Goal: Information Seeking & Learning: Learn about a topic

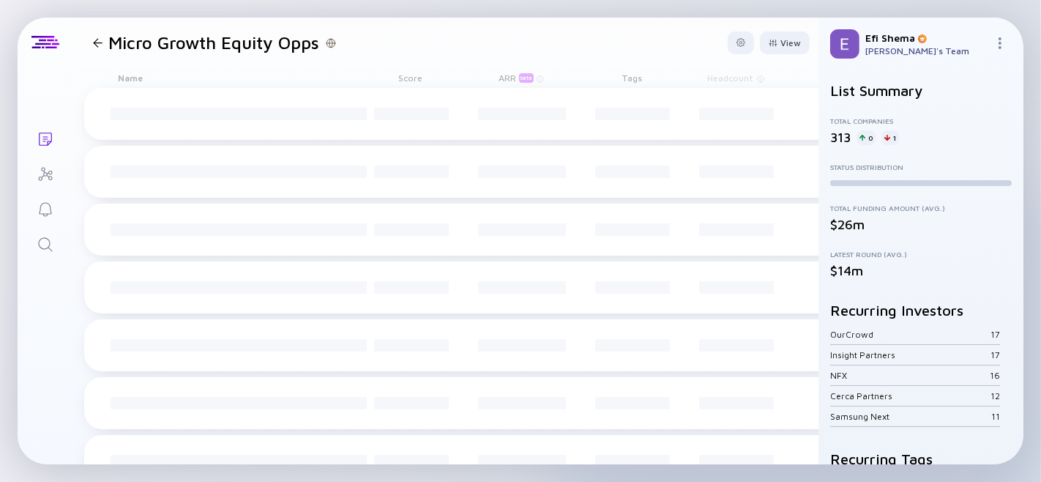
scroll to position [1, 0]
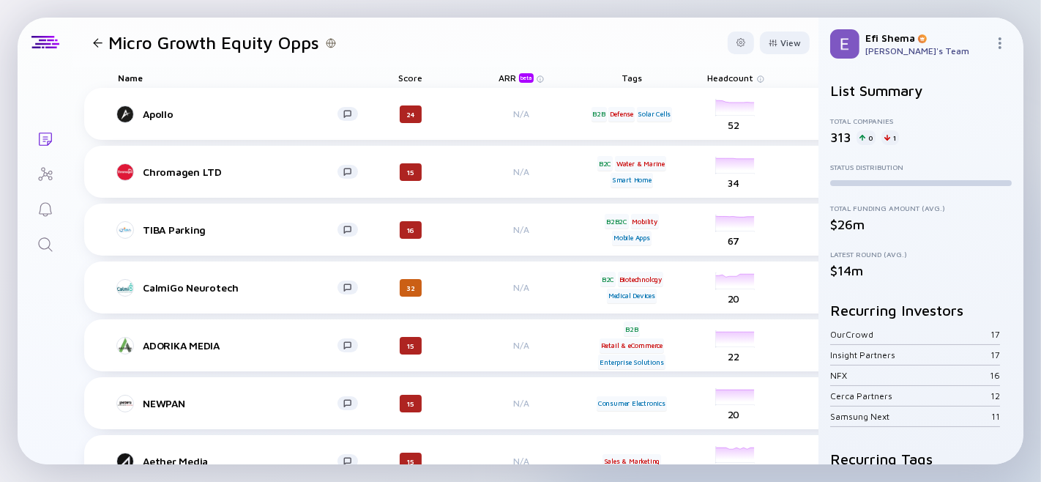
click at [737, 451] on div "headcount-aether-media 10 Headcount" at bounding box center [736, 461] width 82 height 41
click at [502, 74] on div "ARR beta" at bounding box center [518, 77] width 38 height 10
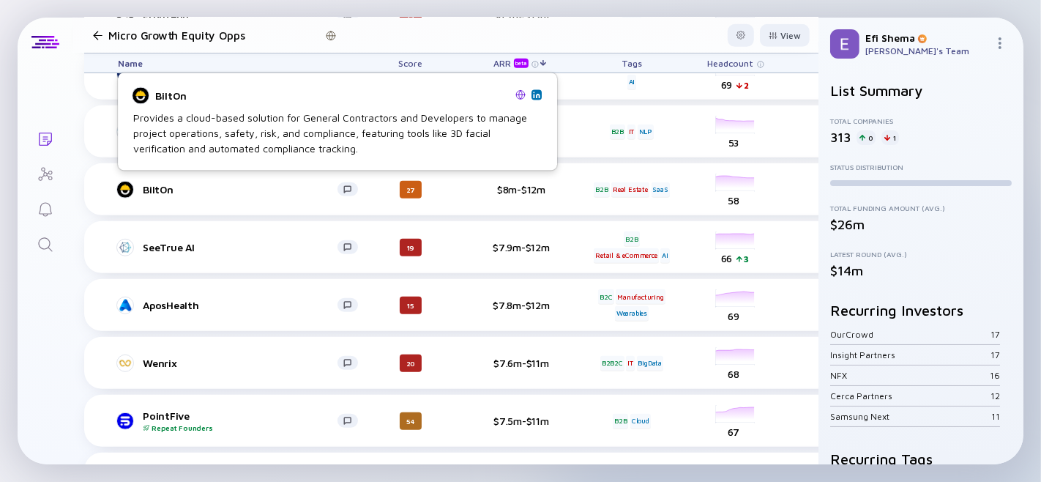
scroll to position [5478, 0]
click at [163, 186] on div "BiltOn" at bounding box center [240, 188] width 195 height 12
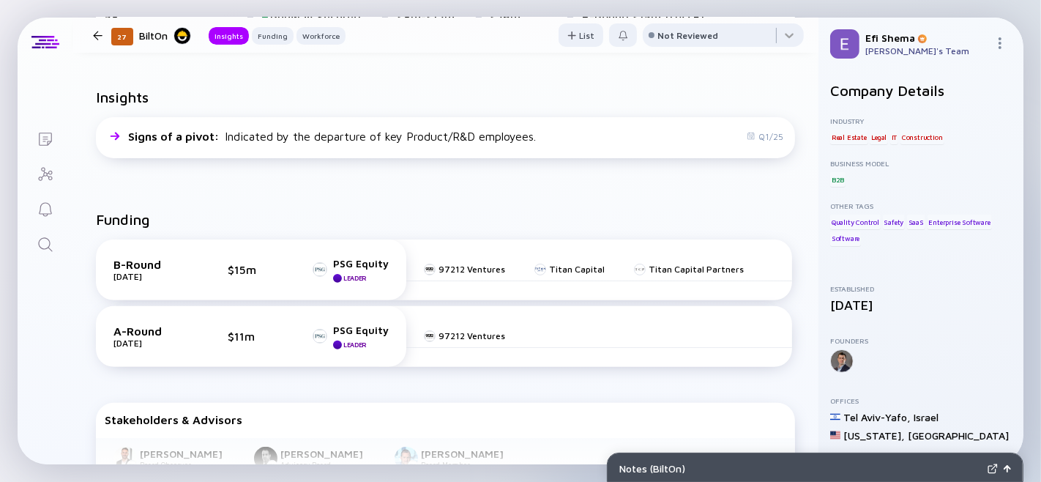
scroll to position [326, 0]
click at [97, 31] on div at bounding box center [98, 36] width 10 height 10
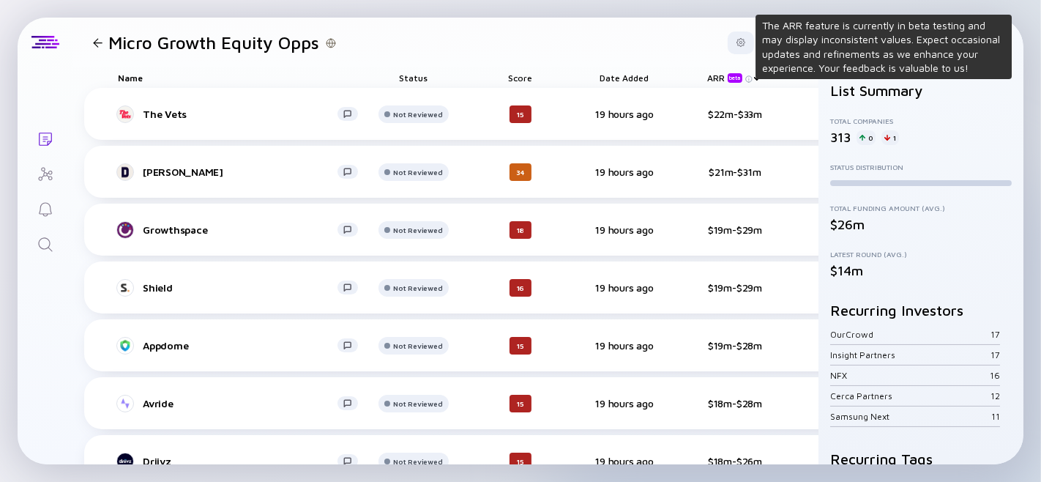
click at [749, 79] on img at bounding box center [748, 78] width 7 height 7
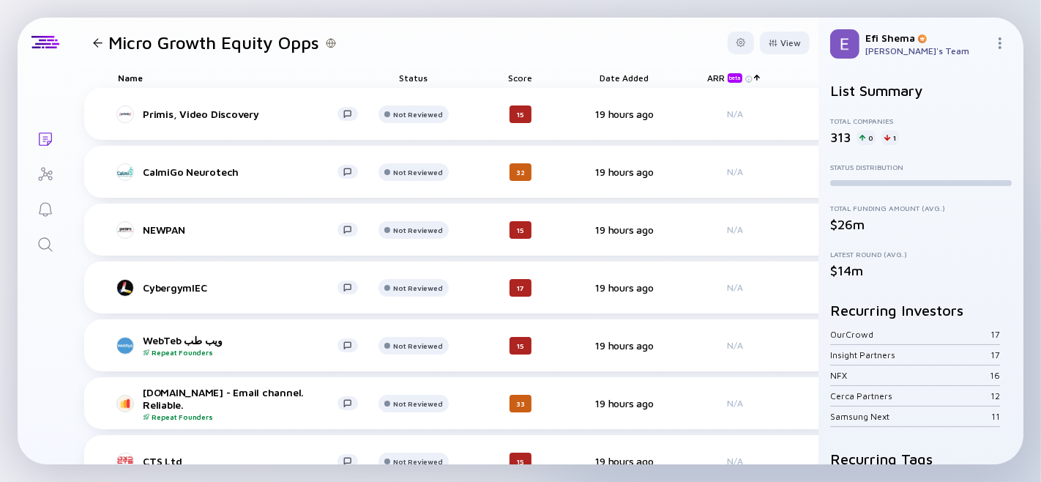
click at [513, 77] on div "Score" at bounding box center [521, 77] width 82 height 21
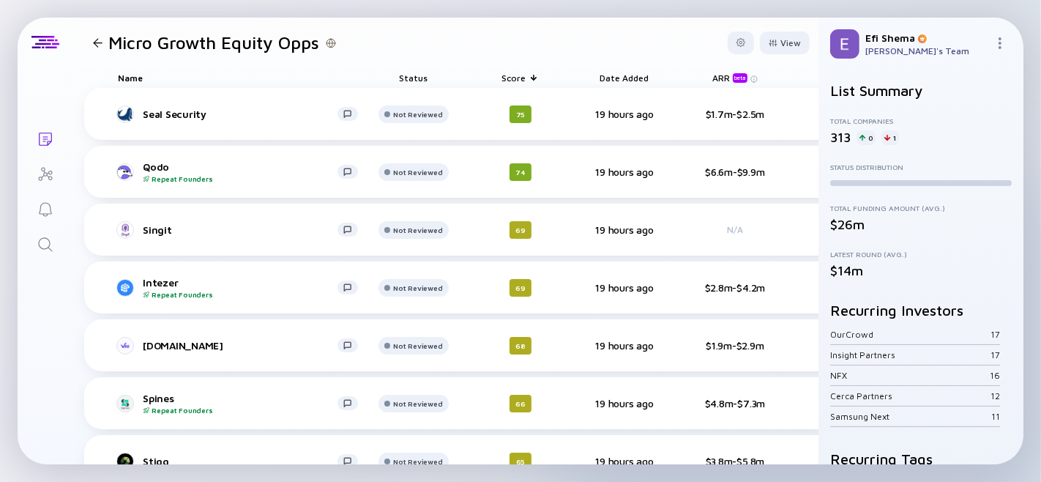
click at [517, 75] on div "Score" at bounding box center [521, 77] width 82 height 21
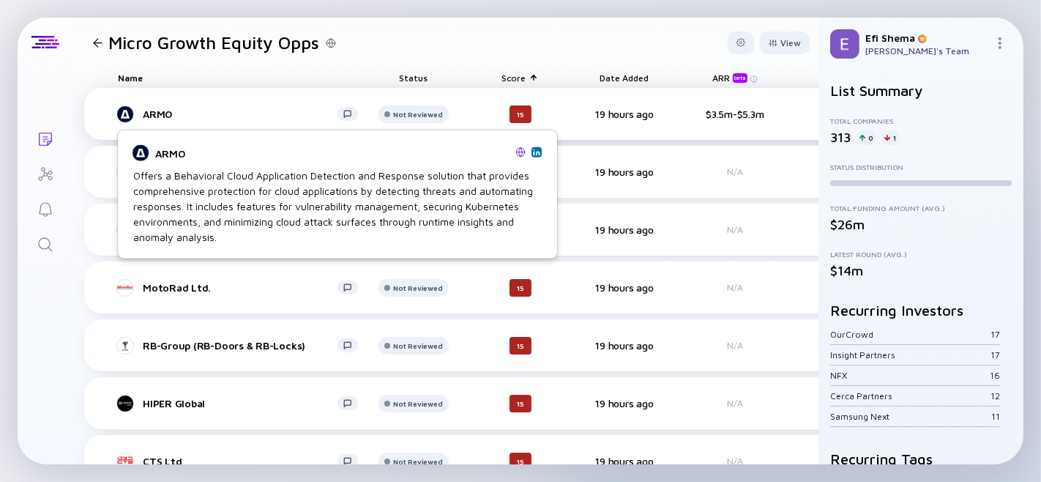
click at [249, 110] on div "ARMO" at bounding box center [240, 114] width 195 height 12
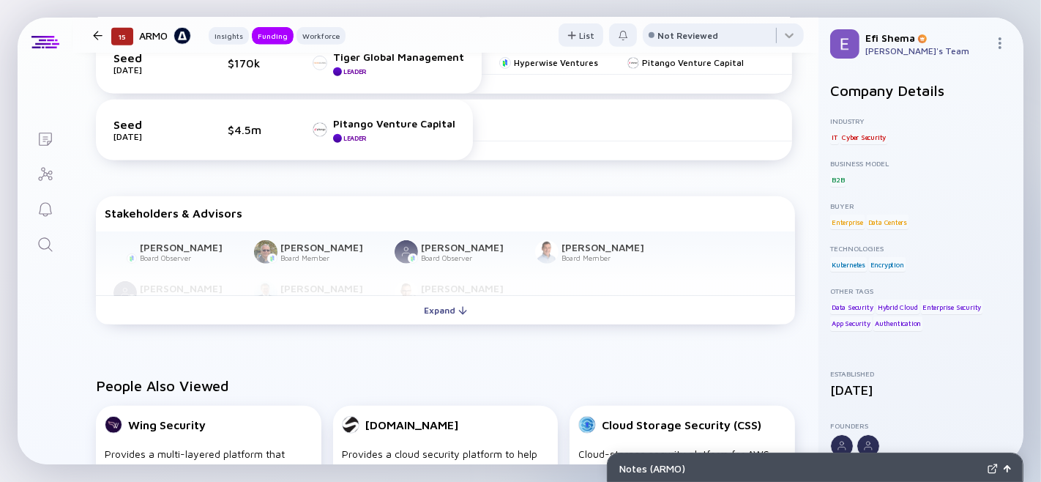
scroll to position [687, 0]
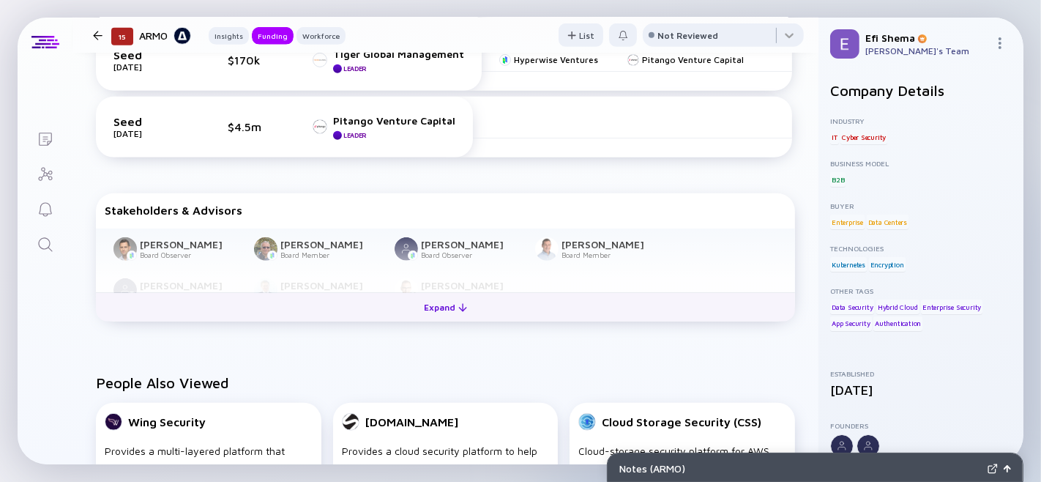
click at [430, 318] on div "Expand" at bounding box center [445, 307] width 61 height 23
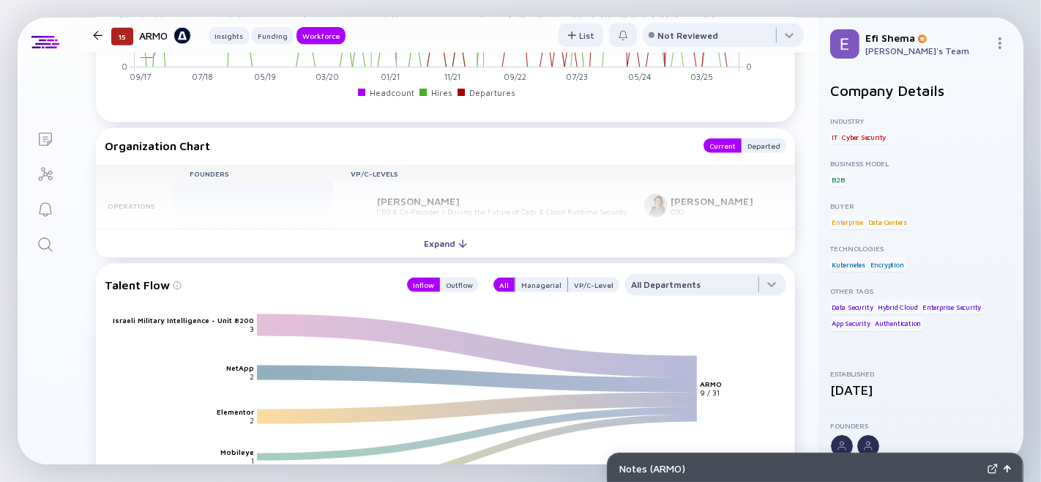
scroll to position [1623, 0]
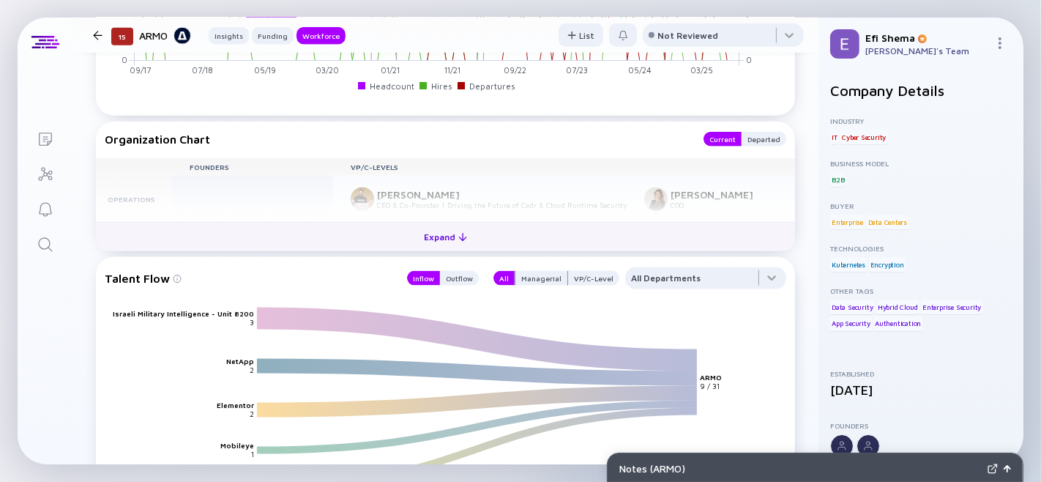
click at [428, 248] on div "Expand" at bounding box center [445, 237] width 61 height 23
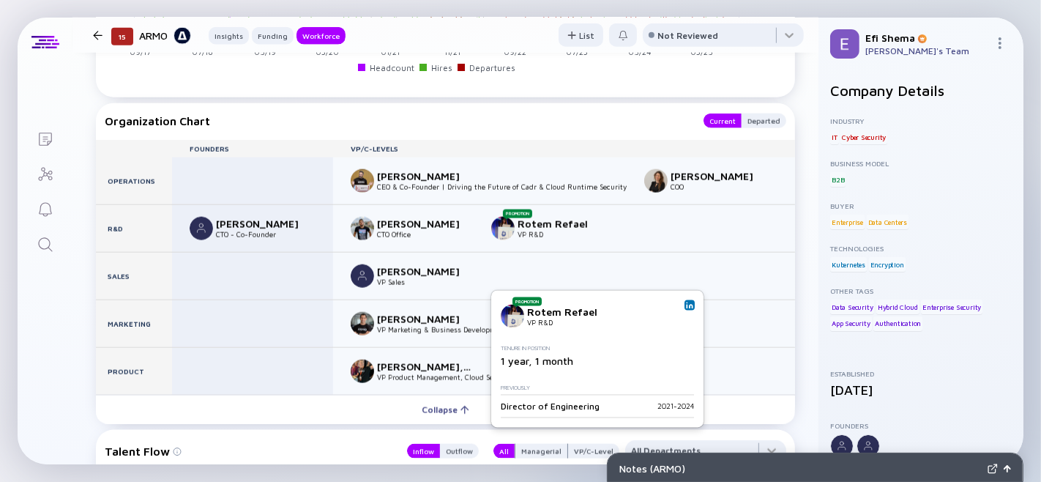
scroll to position [1271, 0]
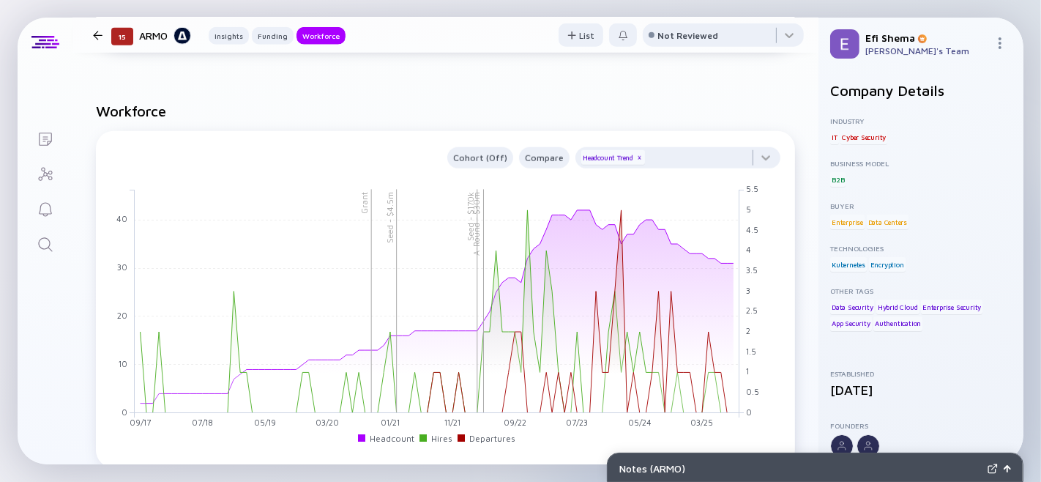
click at [98, 33] on div at bounding box center [98, 36] width 10 height 10
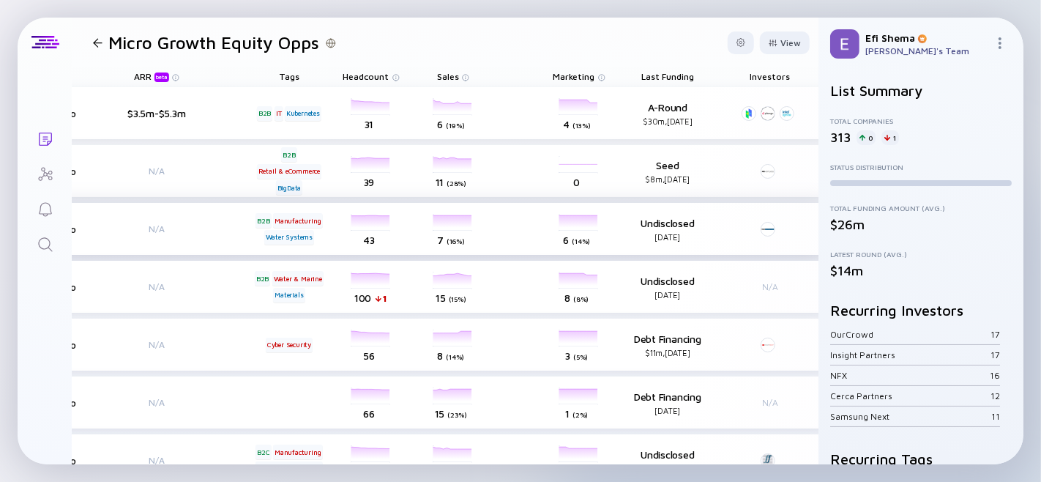
scroll to position [1, 608]
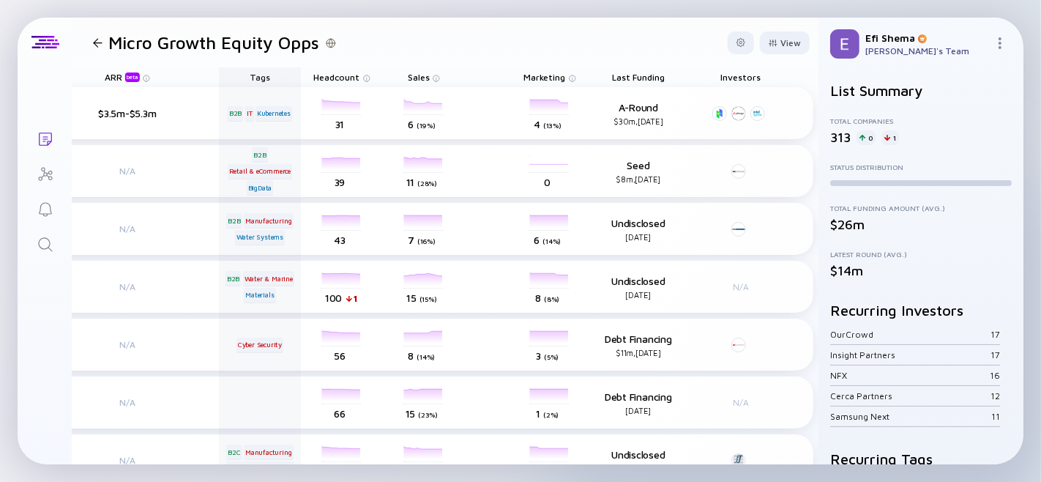
drag, startPoint x: 646, startPoint y: 75, endPoint x: 249, endPoint y: 70, distance: 397.6
click at [249, 70] on div "Name Status Score Date Added ARR beta Tags Headcount Sales Marketing Last Fundi…" at bounding box center [145, 77] width 1337 height 21
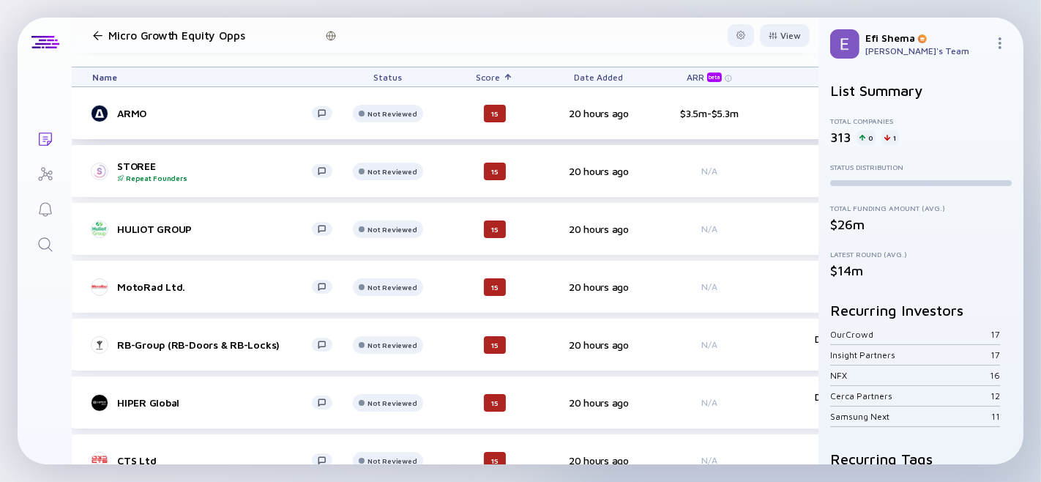
scroll to position [1, 29]
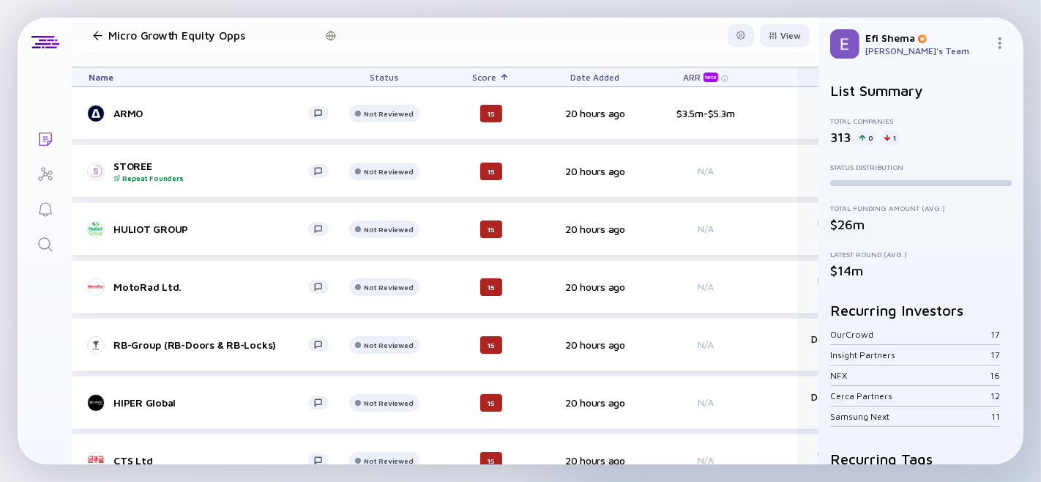
drag, startPoint x: 387, startPoint y: 77, endPoint x: 801, endPoint y: 81, distance: 414.4
click at [801, 81] on div "Name Status Score Date Added ARR beta Last Funding Tags Headcount Sales Marketi…" at bounding box center [723, 77] width 1337 height 21
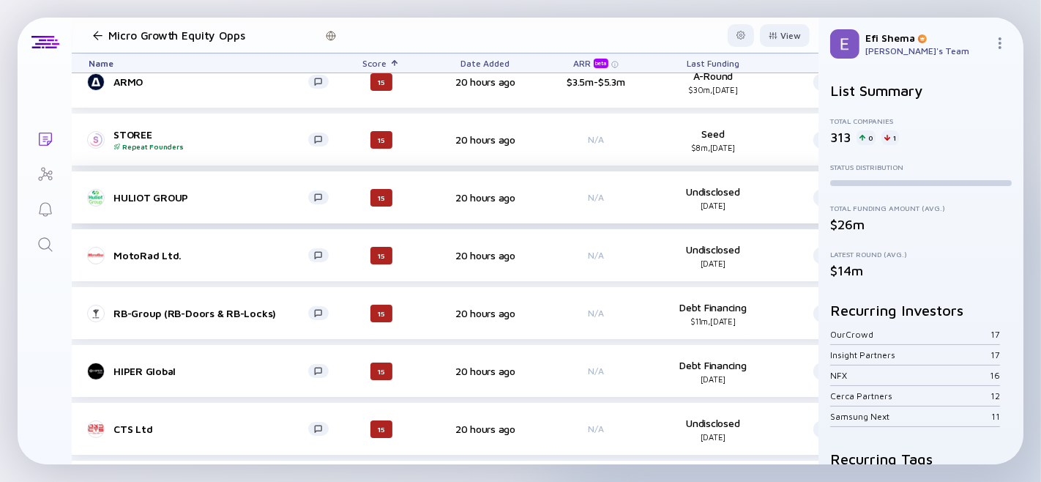
scroll to position [34, 29]
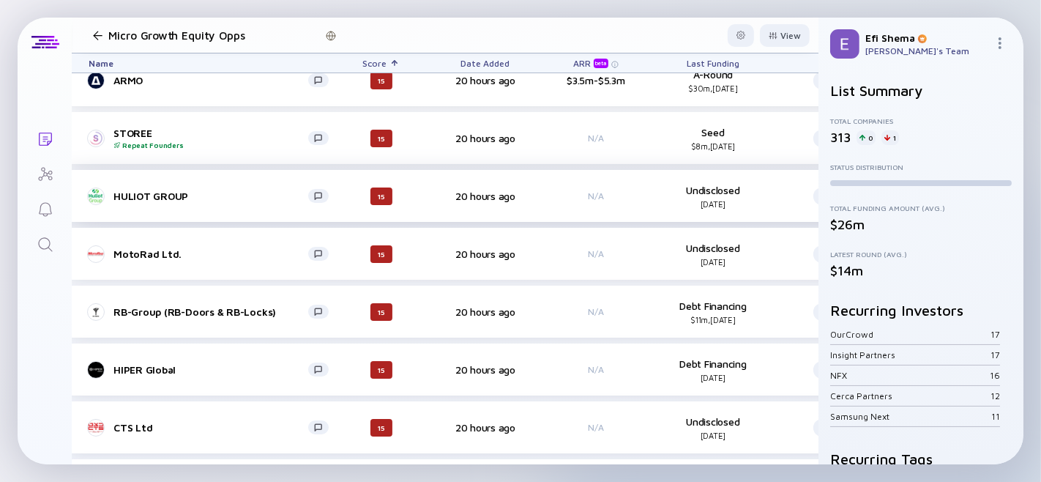
click at [171, 194] on div "HULIOT GROUP" at bounding box center [210, 196] width 195 height 12
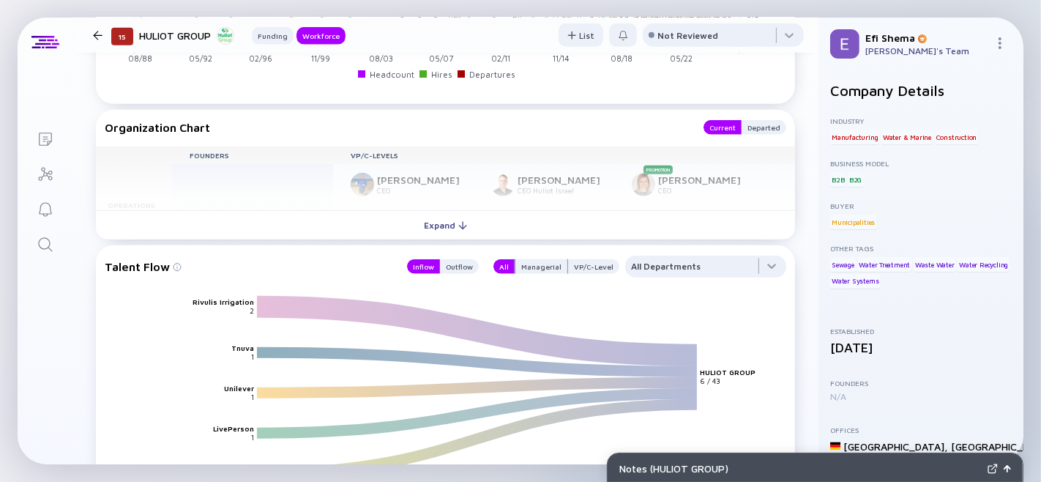
scroll to position [1297, 0]
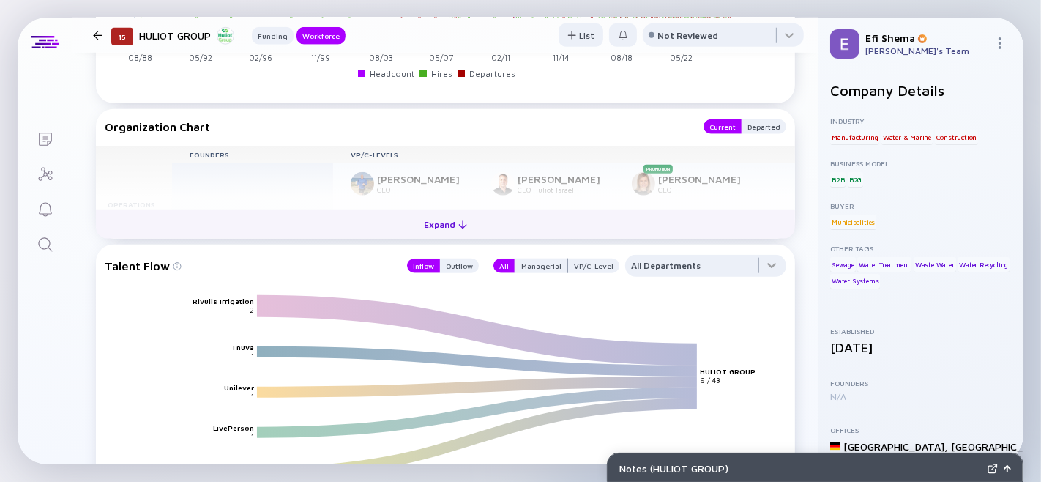
click at [433, 236] on div "Expand" at bounding box center [445, 224] width 61 height 23
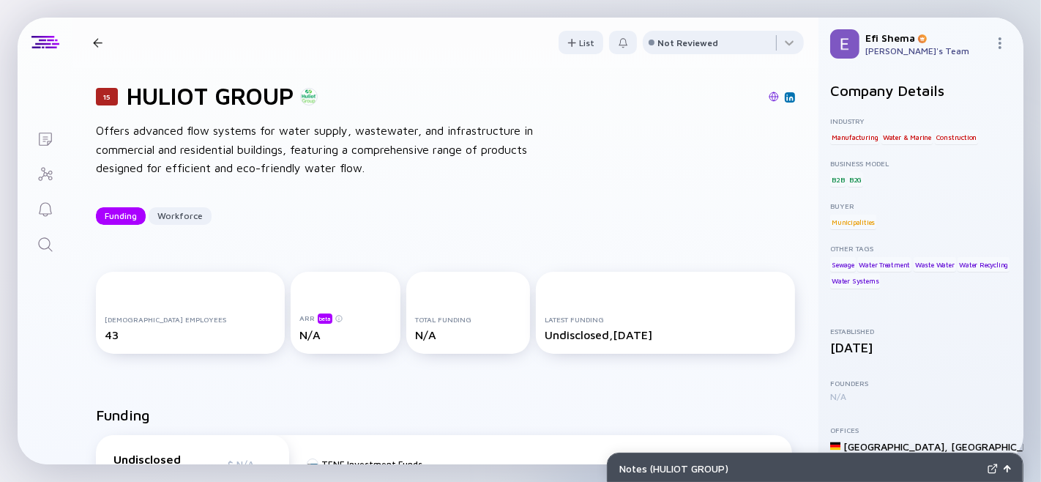
scroll to position [0, 0]
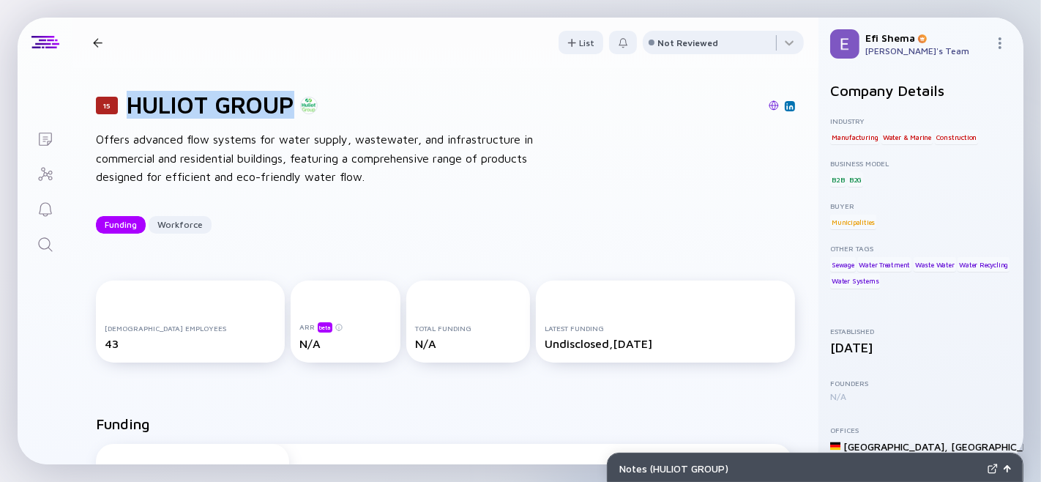
drag, startPoint x: 128, startPoint y: 106, endPoint x: 294, endPoint y: 105, distance: 166.2
type textarea "HULIOT GROUP"
click at [294, 105] on h1 "HULIOT GROUP" at bounding box center [211, 105] width 168 height 28
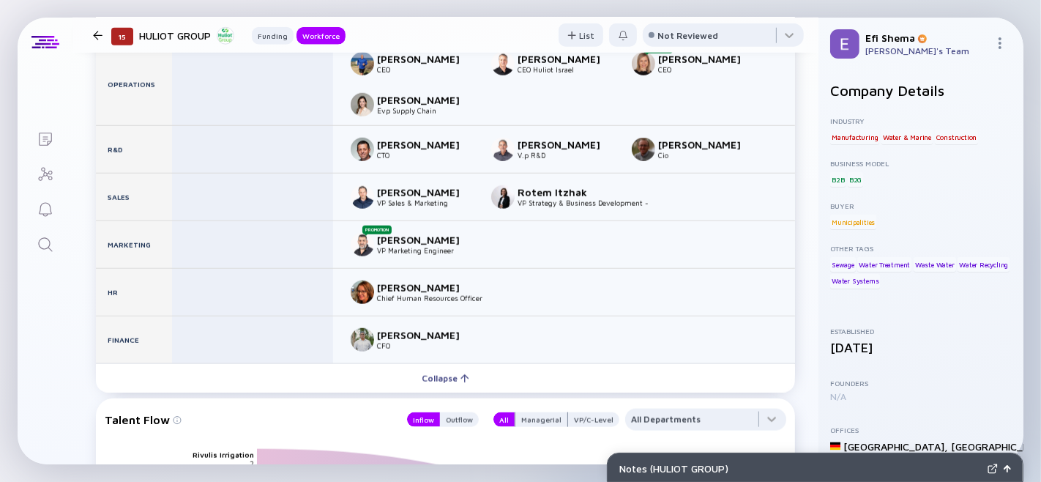
scroll to position [1417, 0]
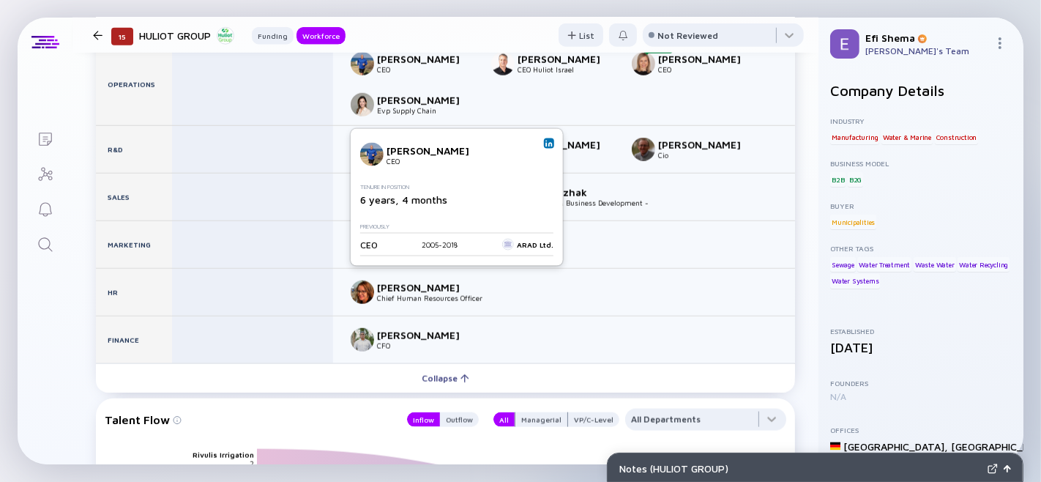
click at [547, 142] on img at bounding box center [548, 143] width 7 height 7
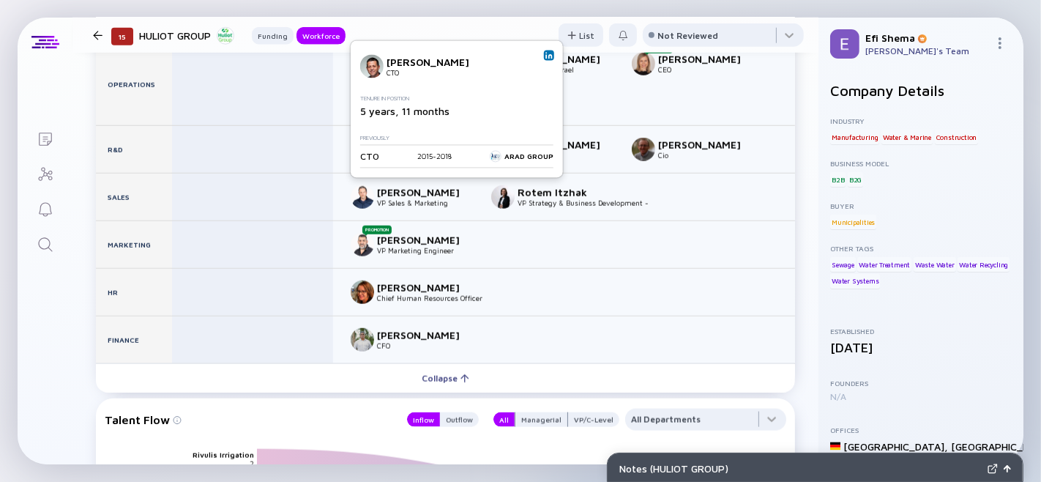
click at [546, 51] on img at bounding box center [548, 54] width 7 height 7
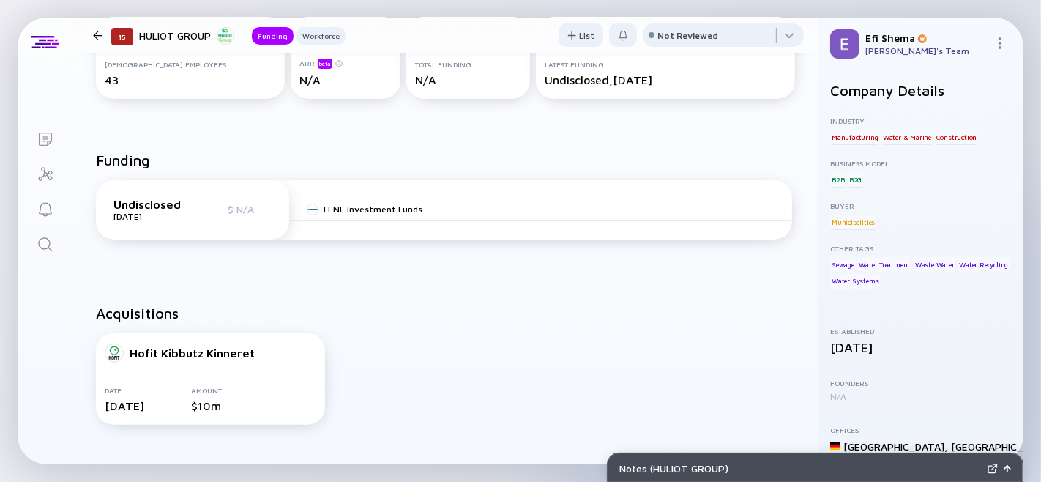
scroll to position [0, 0]
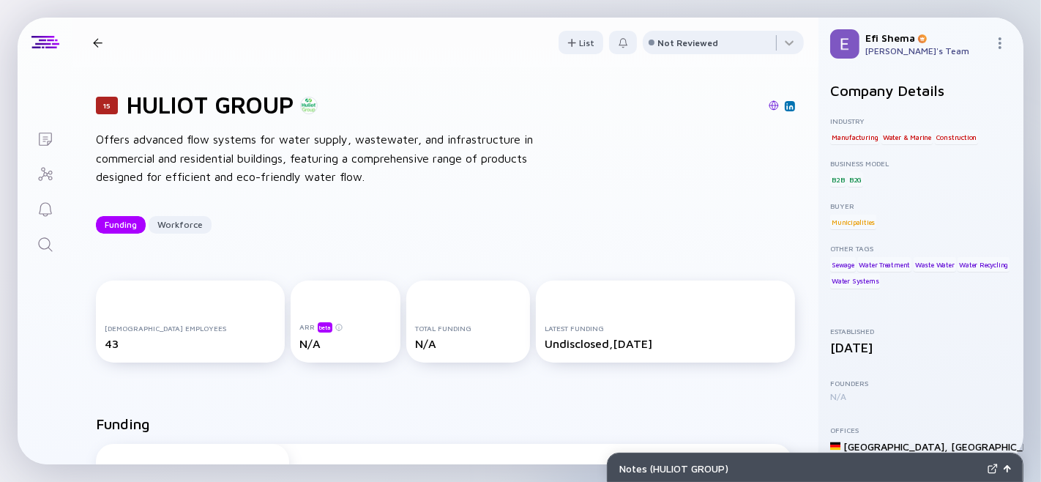
click at [100, 40] on div at bounding box center [98, 43] width 10 height 10
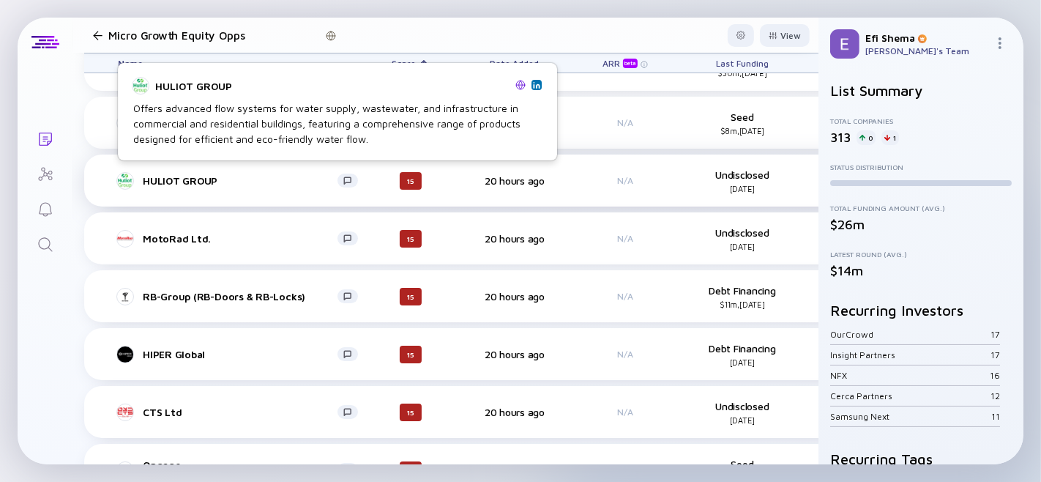
scroll to position [59, 0]
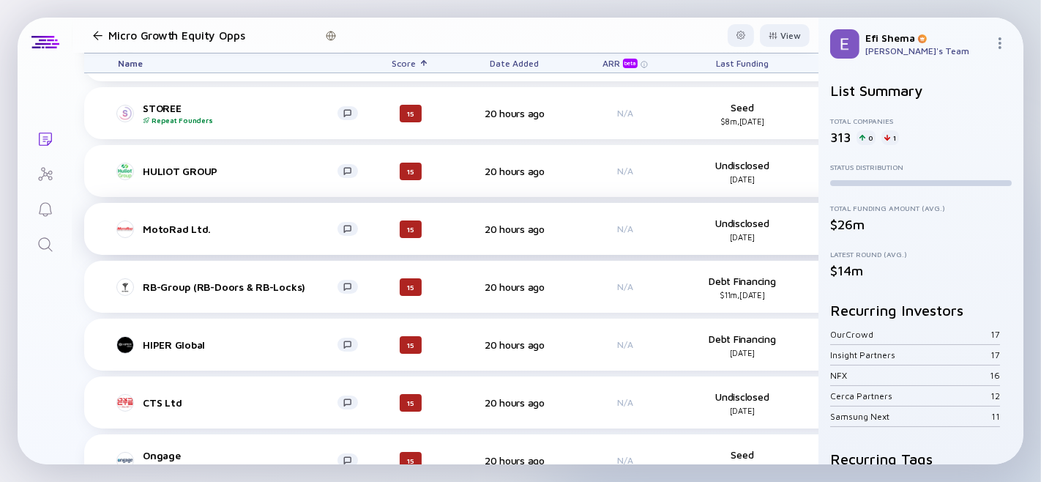
click at [159, 227] on div "MotoRad Ltd." at bounding box center [240, 229] width 195 height 12
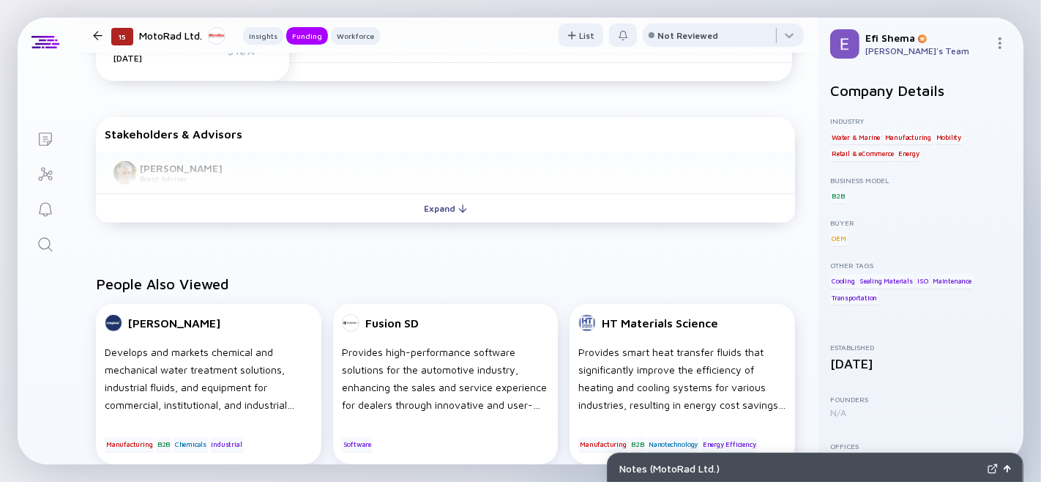
scroll to position [545, 0]
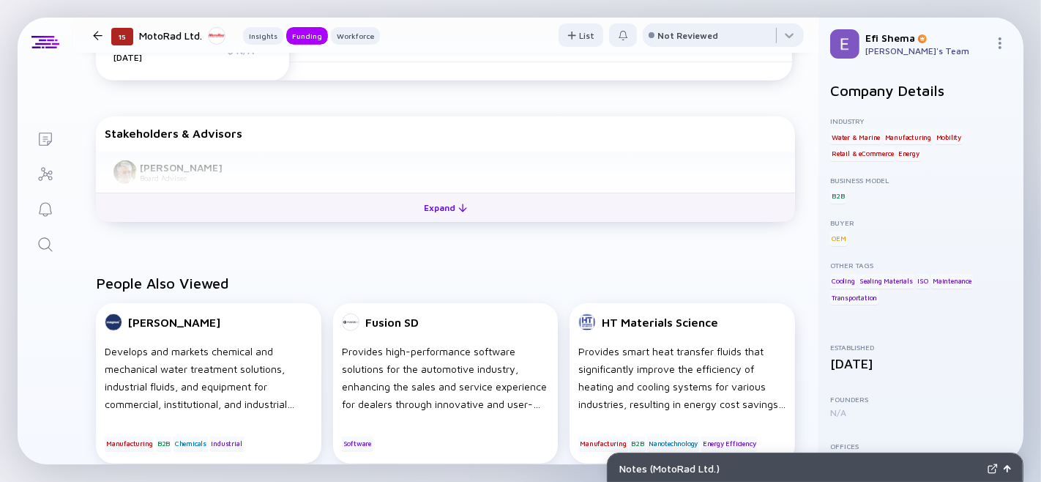
click at [431, 219] on div "Expand" at bounding box center [445, 207] width 61 height 23
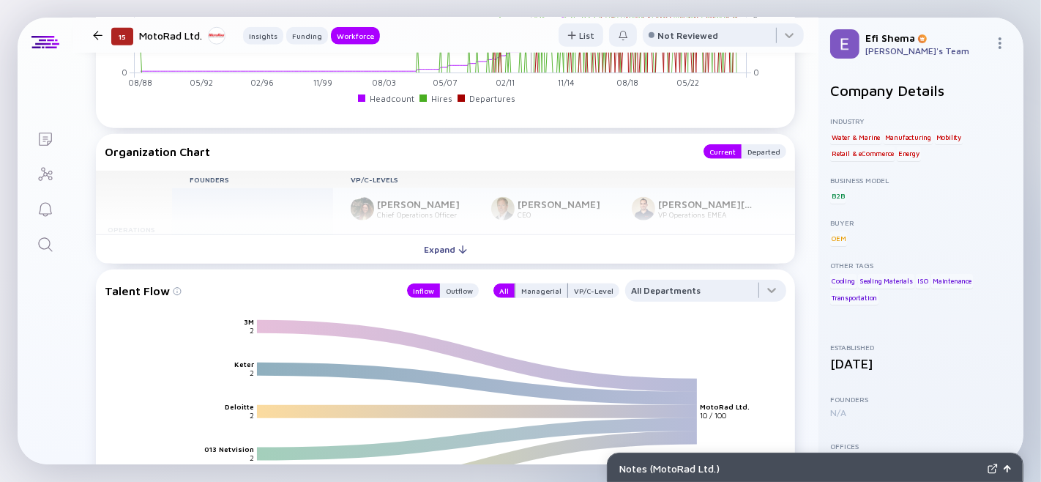
scroll to position [1352, 0]
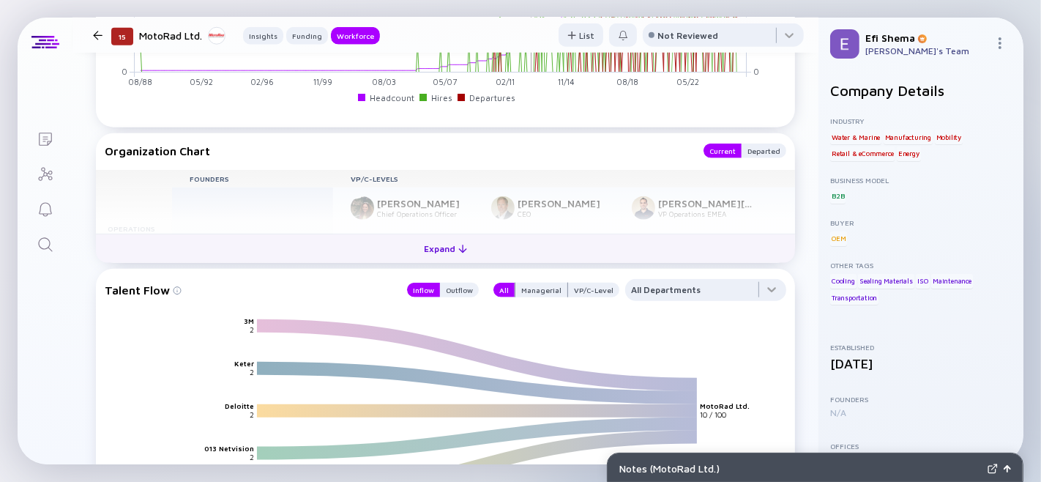
click at [436, 260] on div "Expand" at bounding box center [445, 248] width 61 height 23
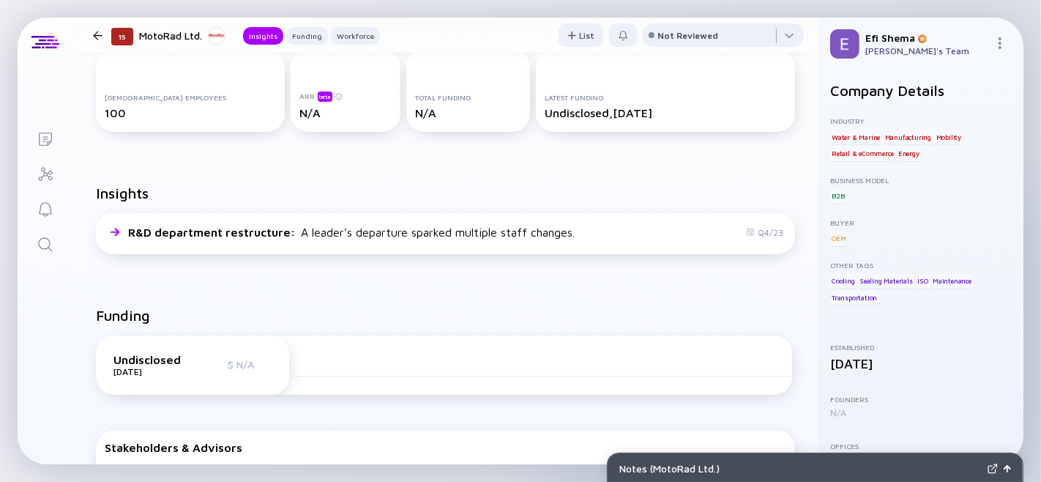
scroll to position [0, 0]
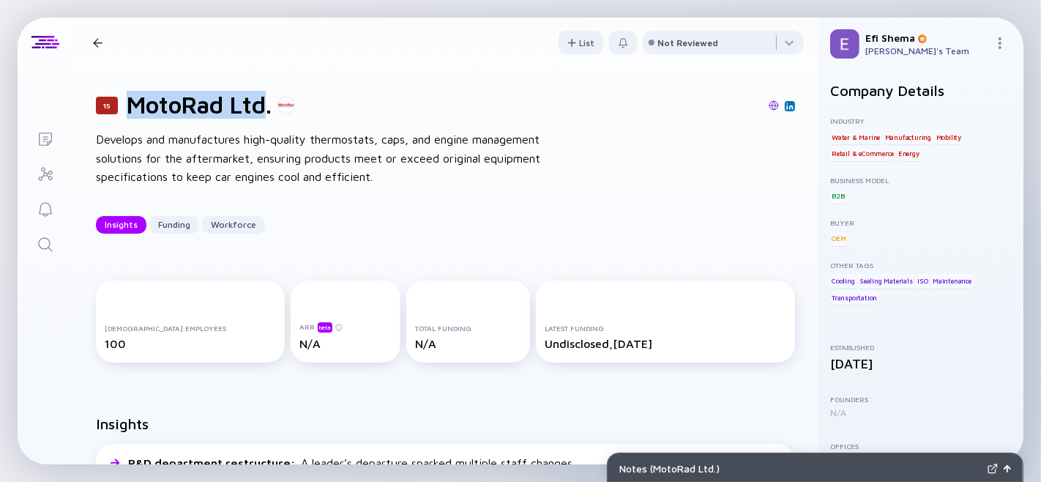
drag, startPoint x: 132, startPoint y: 111, endPoint x: 264, endPoint y: 114, distance: 131.8
click at [264, 114] on h1 "MotoRad Ltd." at bounding box center [199, 105] width 145 height 28
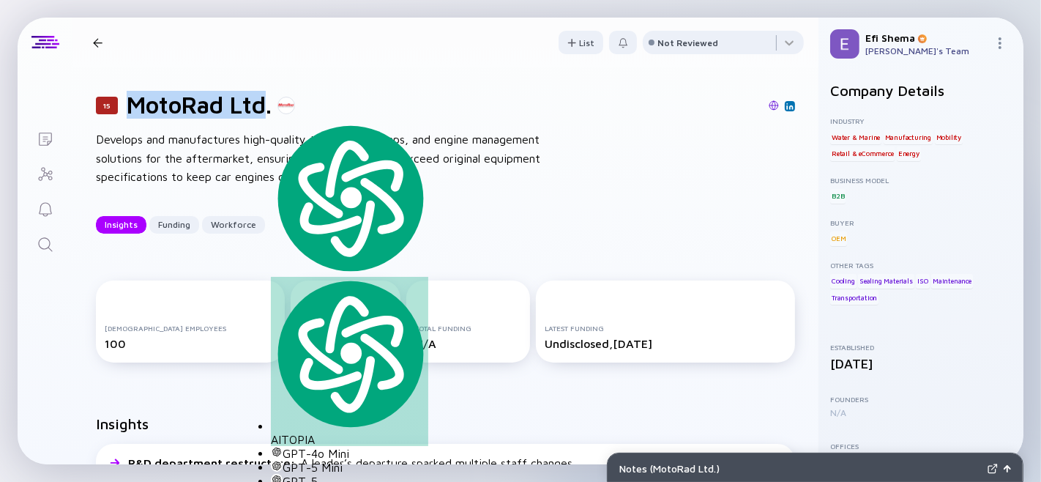
copy h1 "MotoRad Ltd"
click at [96, 39] on div at bounding box center [98, 43] width 10 height 10
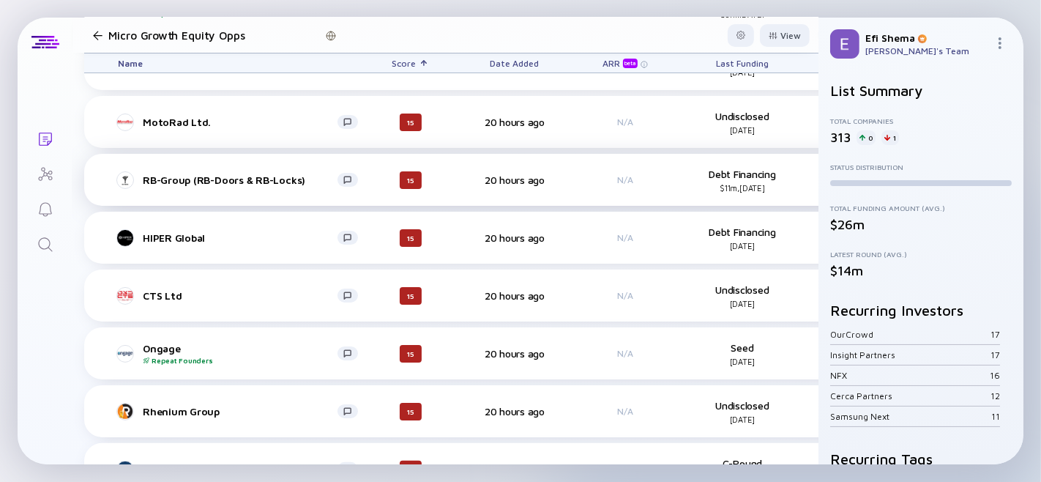
scroll to position [166, 0]
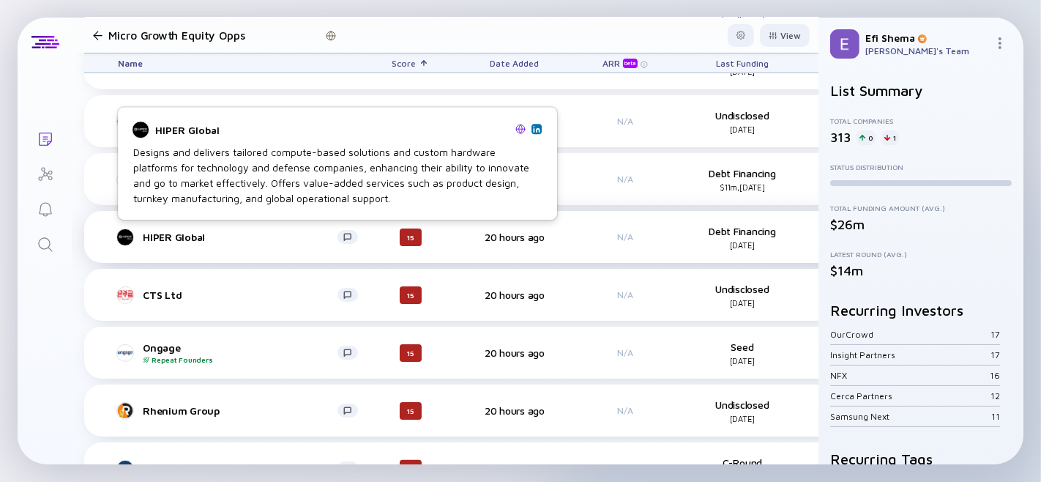
click at [164, 236] on div "HIPER Global" at bounding box center [240, 237] width 195 height 12
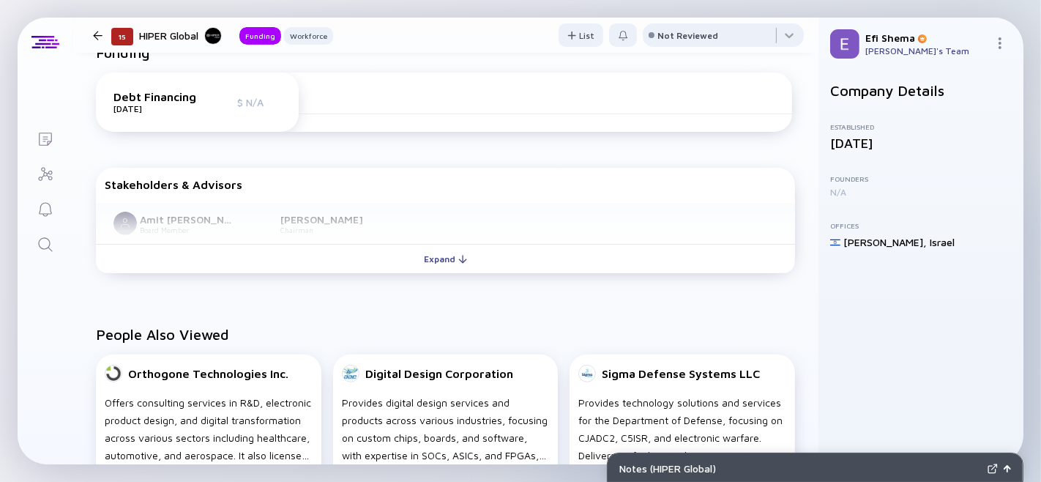
scroll to position [390, 0]
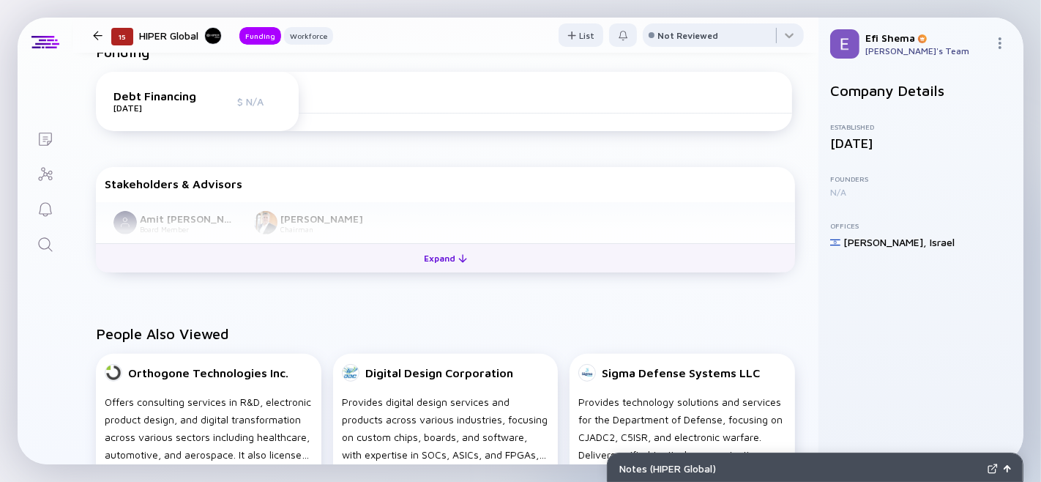
click at [437, 269] on div "Expand" at bounding box center [445, 258] width 61 height 23
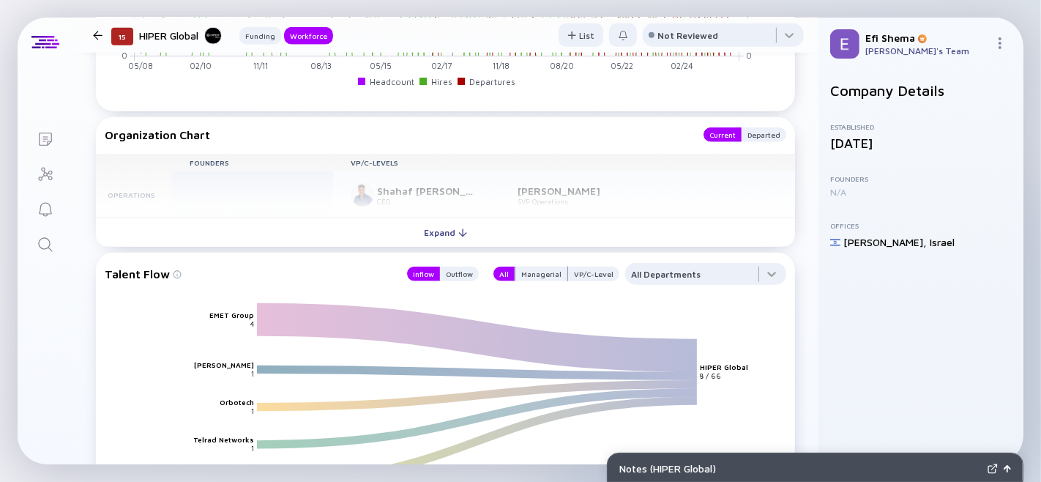
scroll to position [1267, 0]
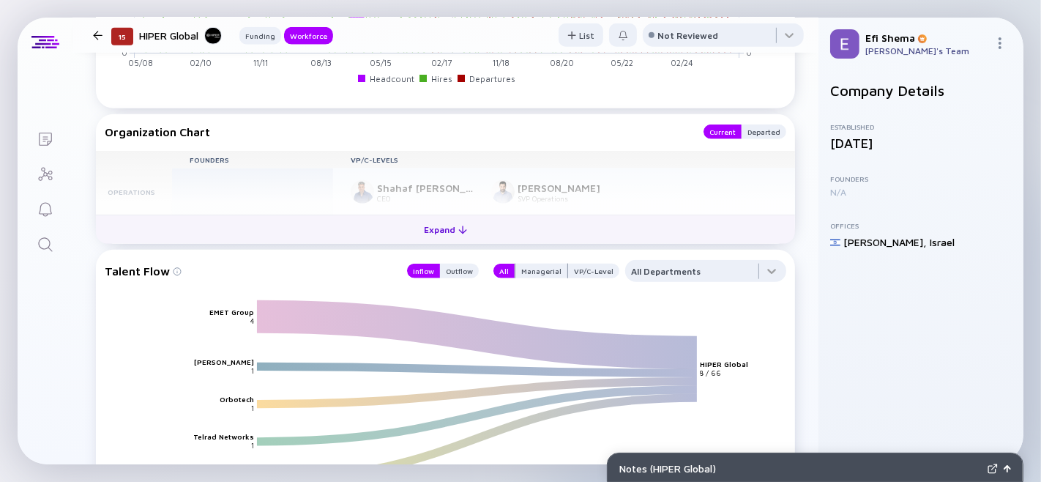
click at [431, 241] on div "Expand" at bounding box center [445, 229] width 61 height 23
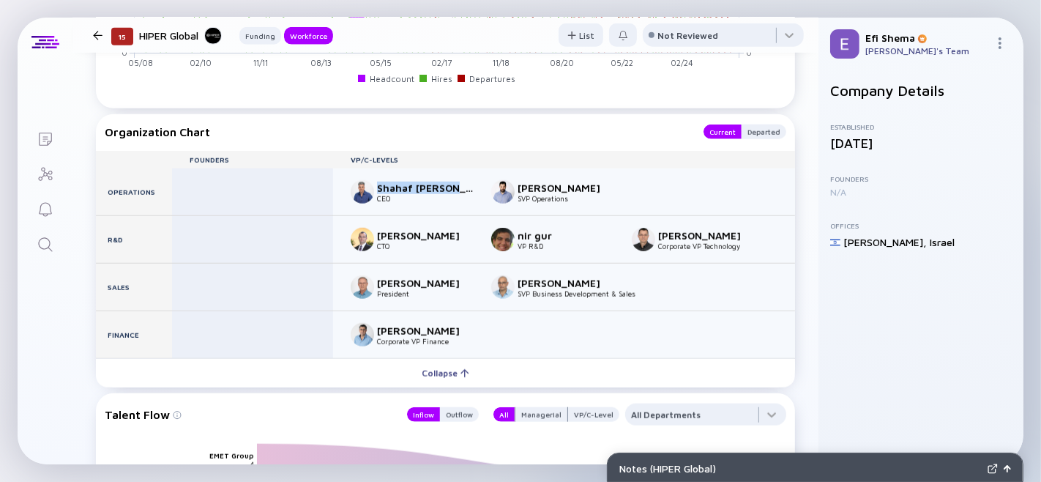
drag, startPoint x: 376, startPoint y: 223, endPoint x: 455, endPoint y: 224, distance: 79.1
click at [455, 194] on div "Shahaf [PERSON_NAME]" at bounding box center [425, 188] width 97 height 12
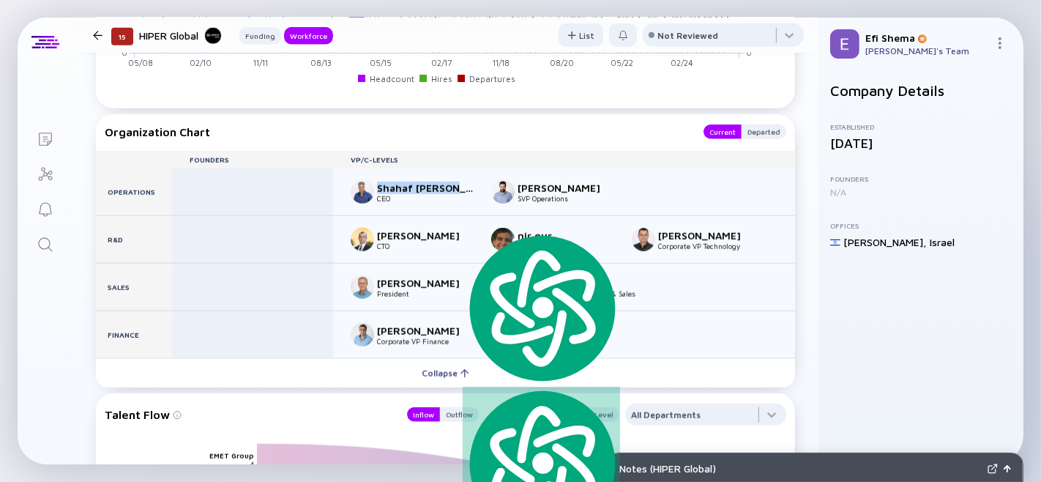
copy div "Shahaf [PERSON_NAME]"
click at [95, 37] on div at bounding box center [98, 36] width 10 height 10
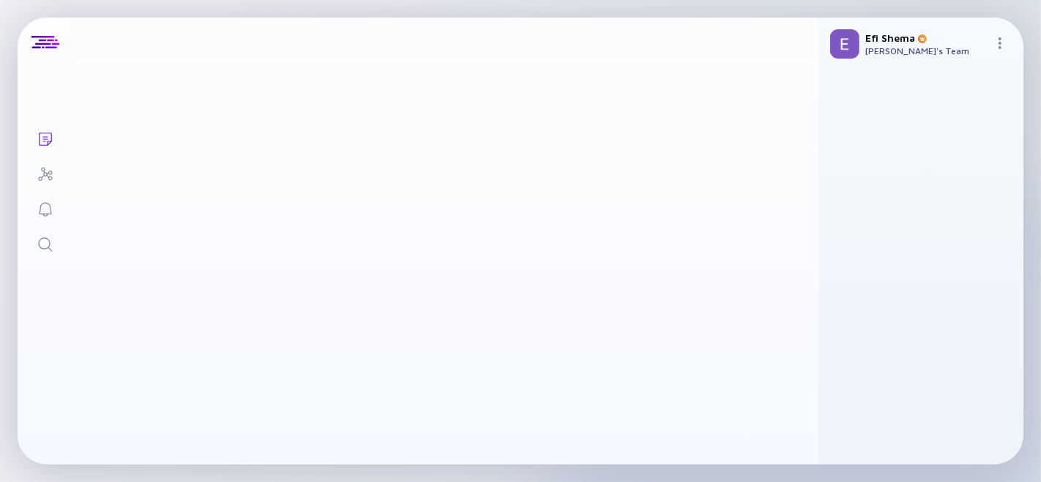
scroll to position [166, 0]
